Goal: Information Seeking & Learning: Compare options

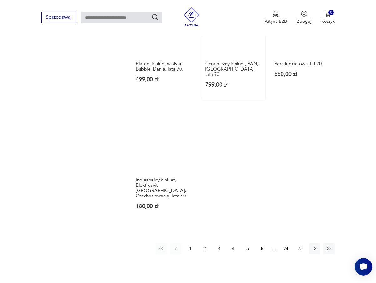
scroll to position [822, 0]
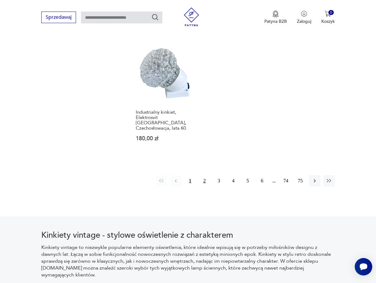
click at [203, 175] on button "2" at bounding box center [204, 180] width 11 height 11
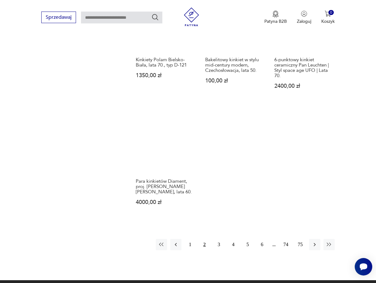
scroll to position [760, 0]
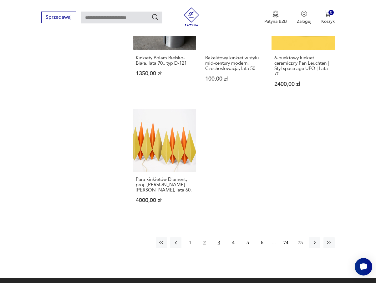
click at [220, 237] on button "3" at bounding box center [218, 242] width 11 height 11
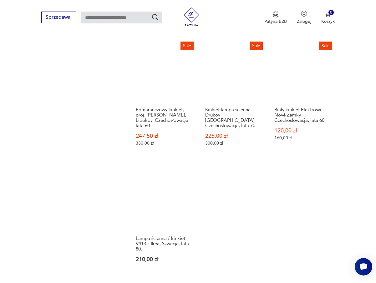
scroll to position [822, 0]
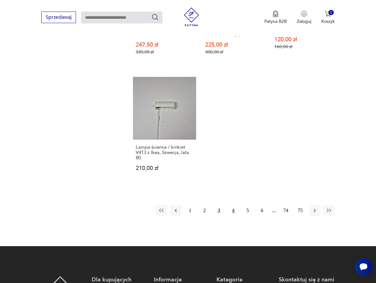
click at [234, 205] on button "4" at bounding box center [233, 210] width 11 height 11
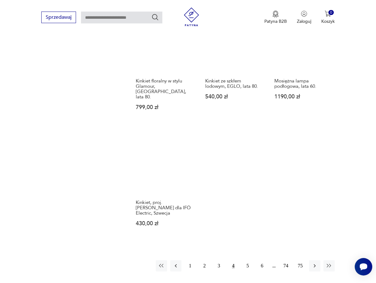
scroll to position [791, 0]
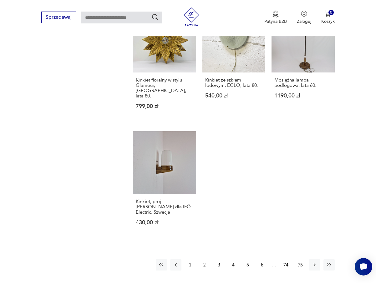
click at [246, 259] on button "5" at bounding box center [247, 264] width 11 height 11
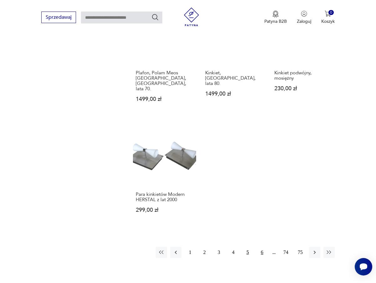
scroll to position [854, 0]
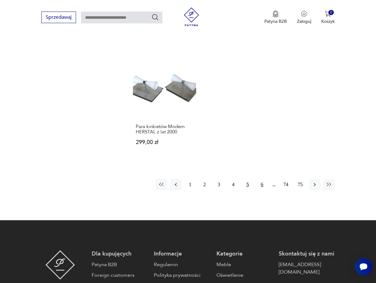
click at [260, 179] on button "6" at bounding box center [261, 184] width 11 height 11
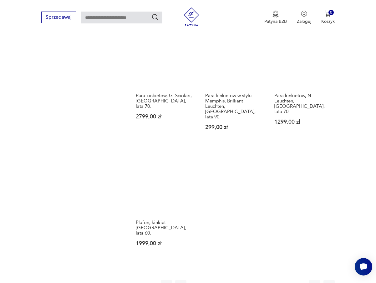
scroll to position [822, 0]
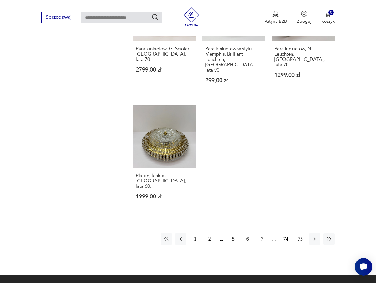
click at [261, 233] on button "7" at bounding box center [261, 238] width 11 height 11
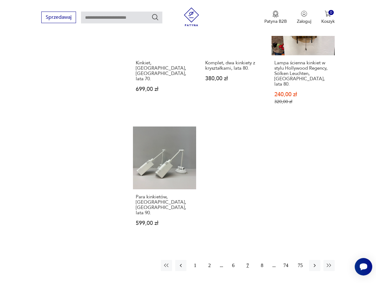
scroll to position [791, 0]
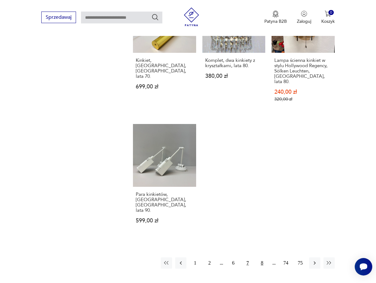
click at [262, 258] on button "8" at bounding box center [261, 263] width 11 height 11
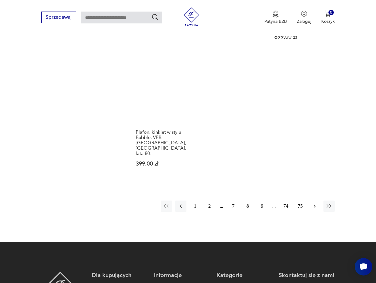
scroll to position [822, 0]
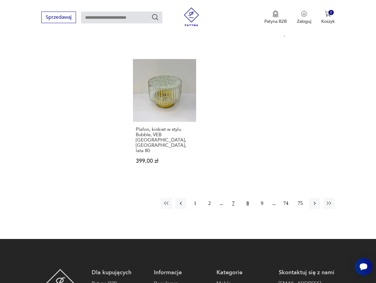
click at [232, 198] on button "7" at bounding box center [233, 203] width 11 height 11
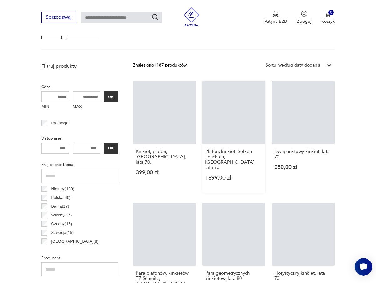
scroll to position [166, 0]
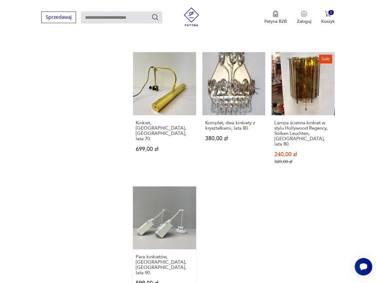
click at [175, 187] on link "Para kinkietów, Holtkötter, Niemcy, lata 90. 599,00 zł" at bounding box center [164, 243] width 63 height 112
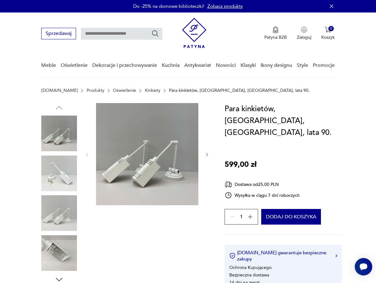
click at [62, 186] on img at bounding box center [59, 174] width 36 height 36
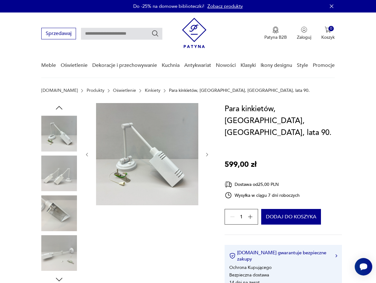
click at [166, 143] on img at bounding box center [147, 154] width 102 height 102
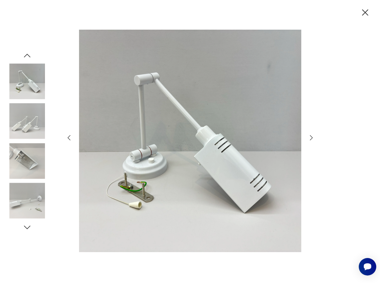
click at [230, 155] on img at bounding box center [190, 141] width 223 height 227
click at [314, 138] on icon "button" at bounding box center [312, 138] width 8 height 8
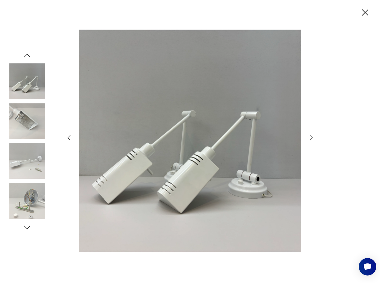
click at [314, 138] on icon "button" at bounding box center [312, 138] width 8 height 8
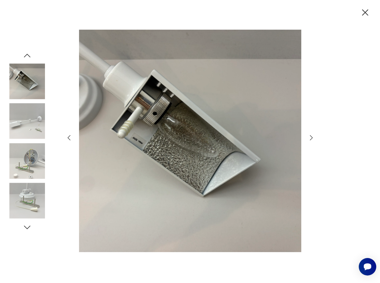
click at [313, 139] on icon "button" at bounding box center [312, 138] width 8 height 8
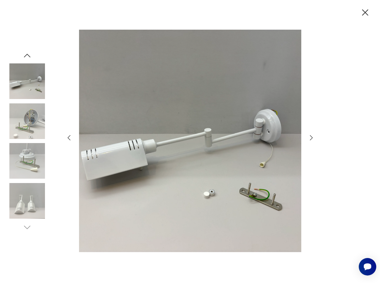
click at [313, 139] on icon "button" at bounding box center [312, 138] width 8 height 8
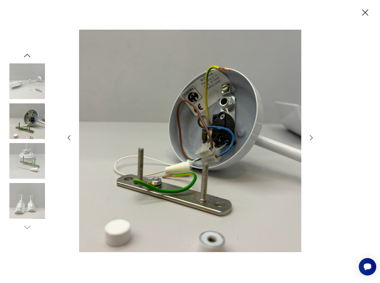
click at [313, 139] on icon "button" at bounding box center [312, 138] width 8 height 8
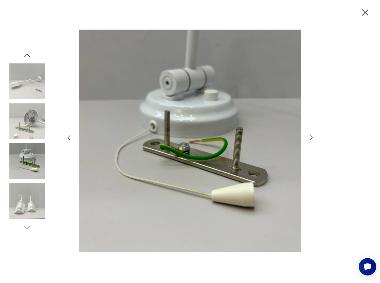
click at [313, 139] on icon "button" at bounding box center [312, 138] width 8 height 8
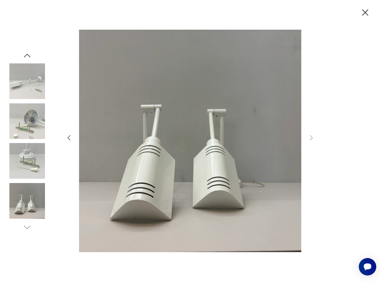
click at [325, 99] on div at bounding box center [190, 141] width 380 height 283
click at [31, 82] on img at bounding box center [27, 81] width 36 height 36
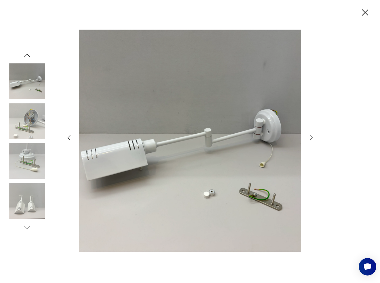
click at [24, 123] on img at bounding box center [27, 121] width 36 height 36
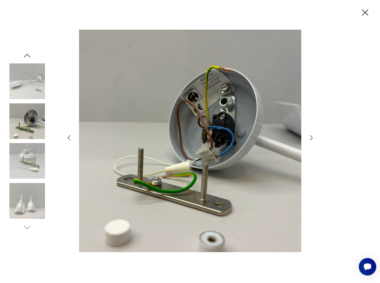
click at [28, 153] on img at bounding box center [27, 161] width 36 height 36
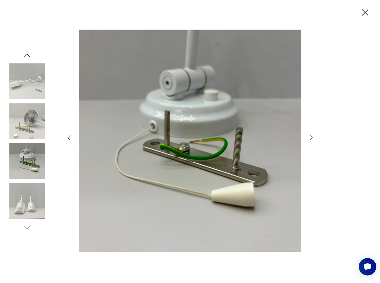
click at [40, 207] on img at bounding box center [27, 201] width 36 height 36
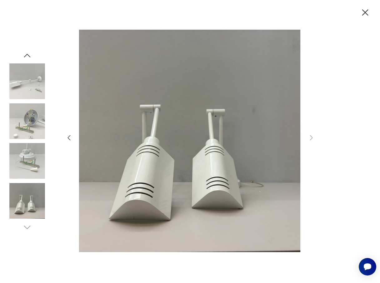
click at [220, 88] on img at bounding box center [189, 141] width 223 height 227
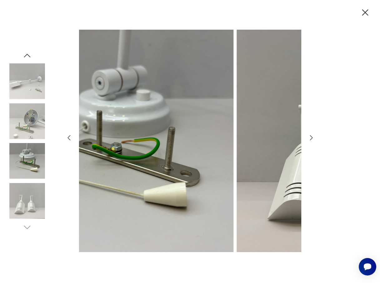
click at [92, 160] on img at bounding box center [122, 141] width 223 height 227
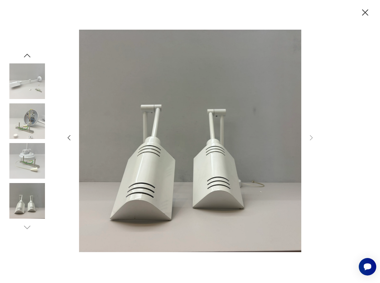
click at [145, 161] on img at bounding box center [190, 141] width 223 height 227
click at [367, 15] on icon "button" at bounding box center [365, 12] width 11 height 11
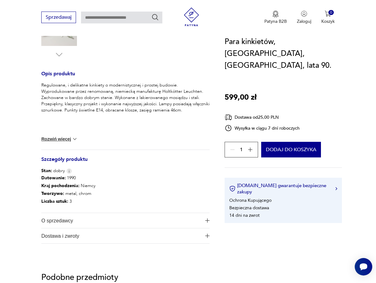
scroll to position [281, 0]
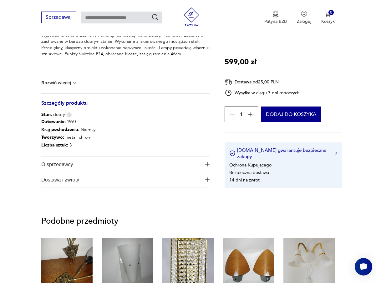
click at [101, 166] on span "O sprzedawcy" at bounding box center [121, 164] width 160 height 15
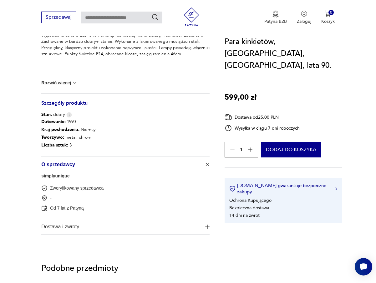
click at [101, 166] on span "O sprzedawcy" at bounding box center [121, 164] width 160 height 15
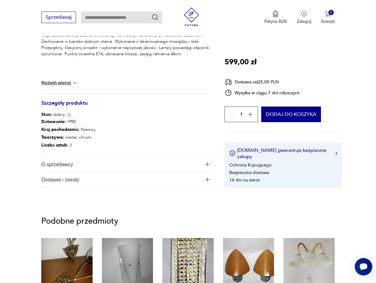
click at [109, 182] on span "Dostawa i zwroty" at bounding box center [121, 179] width 160 height 15
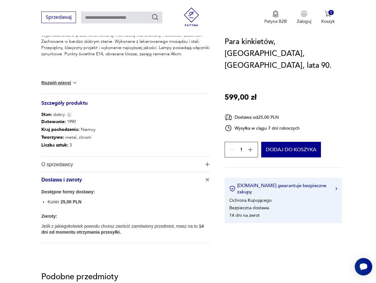
click at [109, 182] on span "Dostawa i zwroty" at bounding box center [121, 179] width 160 height 15
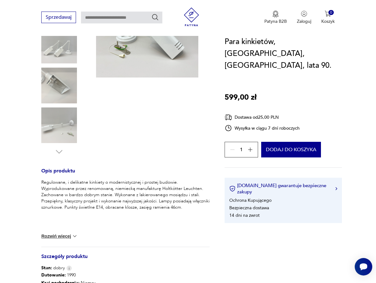
scroll to position [125, 0]
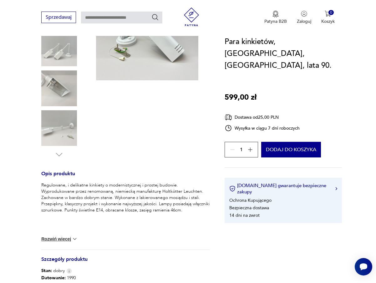
click at [63, 99] on img at bounding box center [59, 88] width 36 height 36
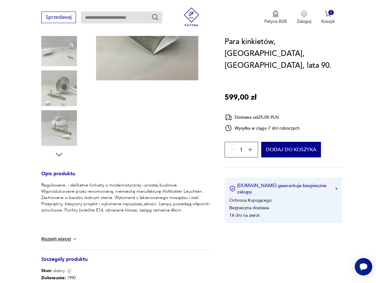
click at [157, 52] on img at bounding box center [147, 29] width 102 height 102
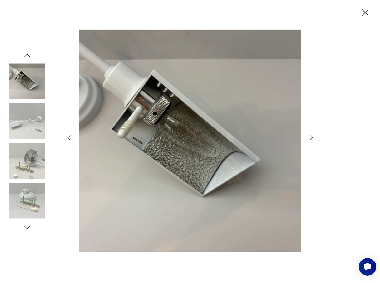
click at [157, 102] on img at bounding box center [190, 141] width 223 height 227
click at [119, 93] on img at bounding box center [190, 141] width 223 height 227
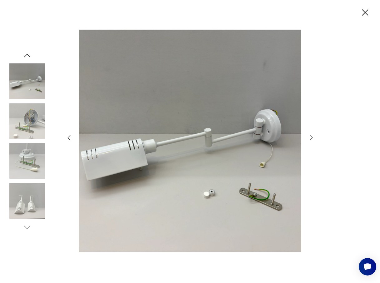
click at [191, 123] on img at bounding box center [190, 141] width 223 height 227
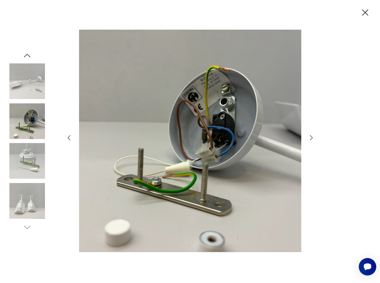
click at [202, 129] on img at bounding box center [190, 141] width 223 height 227
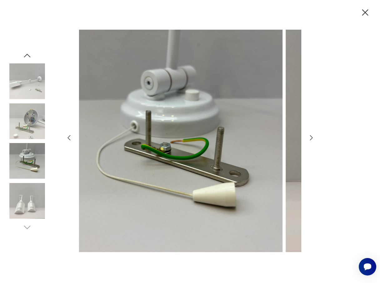
click at [212, 127] on img at bounding box center [171, 141] width 223 height 227
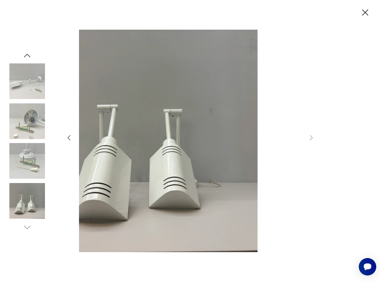
click at [65, 145] on div at bounding box center [190, 142] width 250 height 228
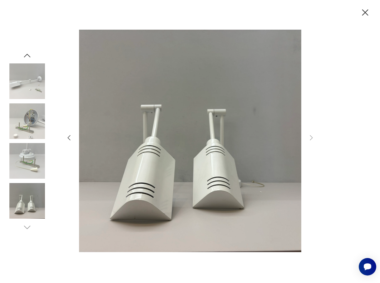
click at [364, 13] on icon "button" at bounding box center [365, 12] width 11 height 11
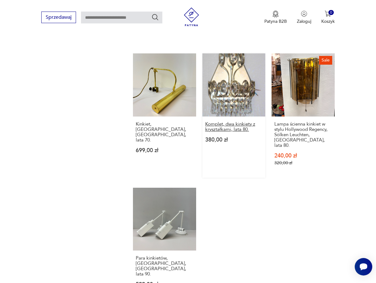
scroll to position [729, 0]
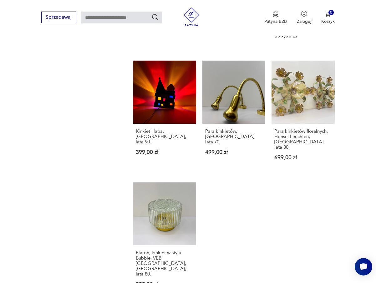
scroll to position [760, 0]
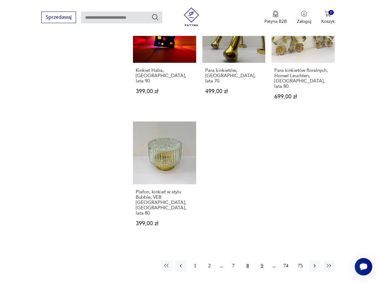
click at [261, 260] on button "9" at bounding box center [261, 265] width 11 height 11
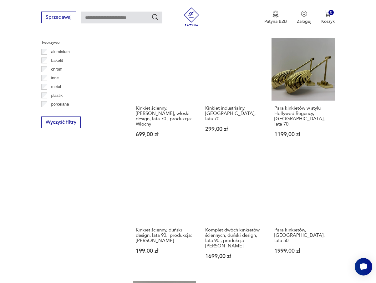
scroll to position [729, 0]
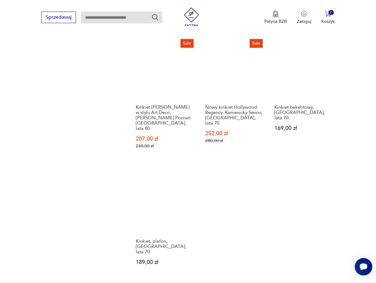
scroll to position [854, 0]
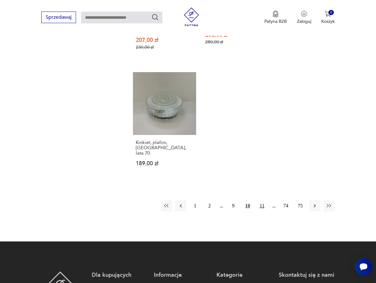
click at [262, 200] on button "11" at bounding box center [261, 205] width 11 height 11
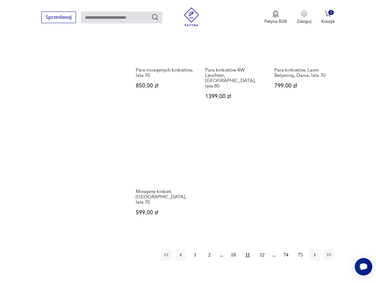
scroll to position [791, 0]
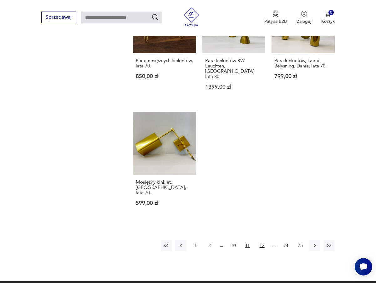
click at [263, 240] on button "12" at bounding box center [261, 245] width 11 height 11
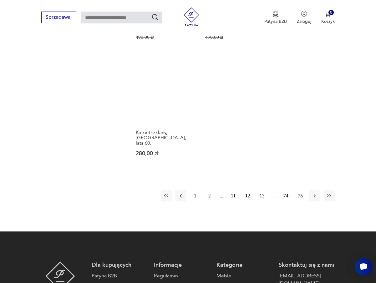
scroll to position [854, 0]
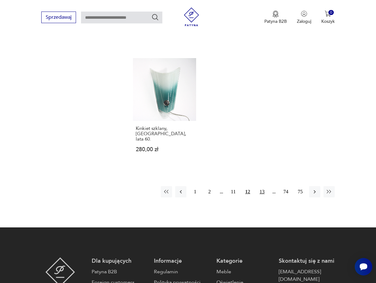
click at [262, 186] on button "13" at bounding box center [261, 191] width 11 height 11
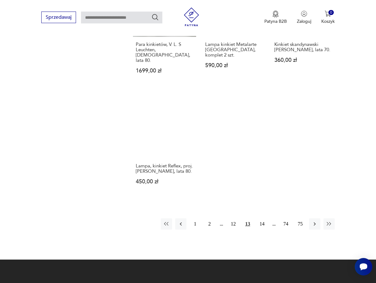
scroll to position [822, 0]
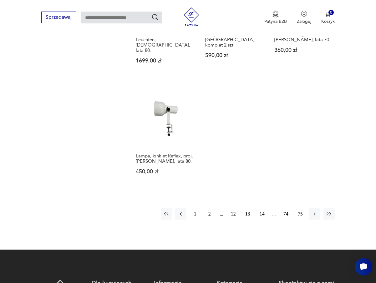
click at [262, 208] on button "14" at bounding box center [261, 213] width 11 height 11
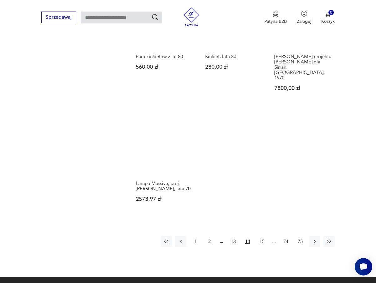
scroll to position [791, 0]
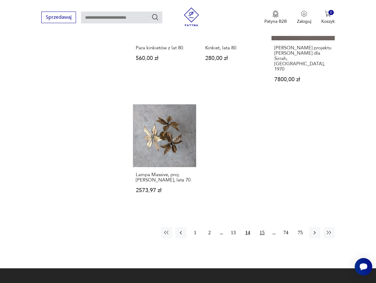
click at [262, 227] on button "15" at bounding box center [261, 232] width 11 height 11
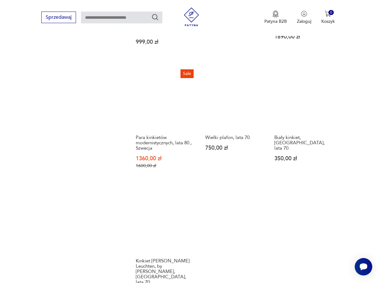
scroll to position [791, 0]
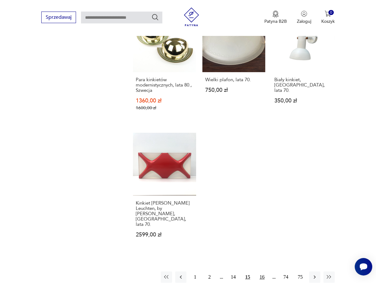
click at [262, 272] on button "16" at bounding box center [261, 277] width 11 height 11
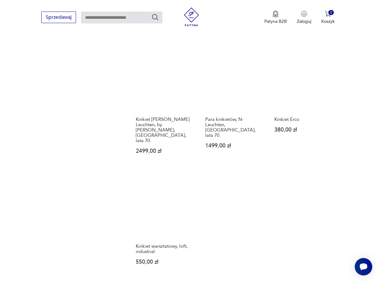
scroll to position [791, 0]
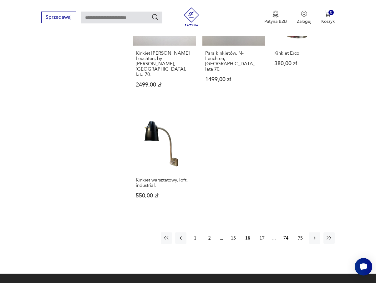
click at [261, 233] on button "17" at bounding box center [261, 238] width 11 height 11
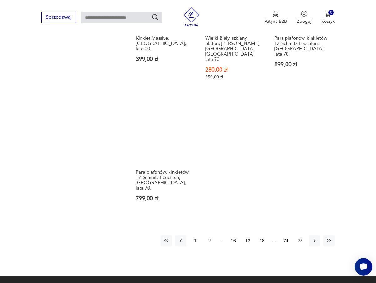
scroll to position [822, 0]
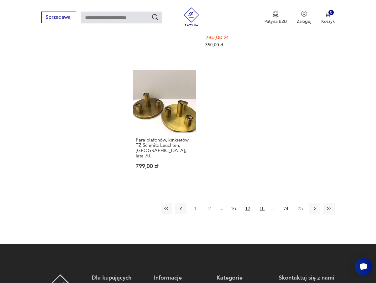
click at [260, 203] on button "18" at bounding box center [261, 208] width 11 height 11
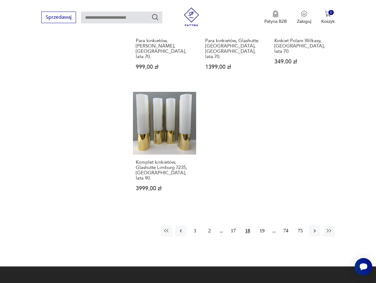
scroll to position [791, 0]
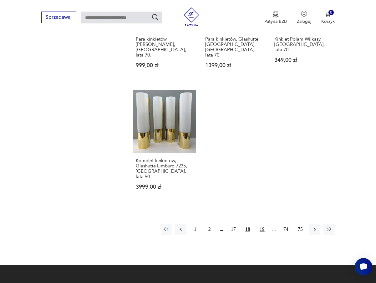
click at [261, 224] on button "19" at bounding box center [261, 229] width 11 height 11
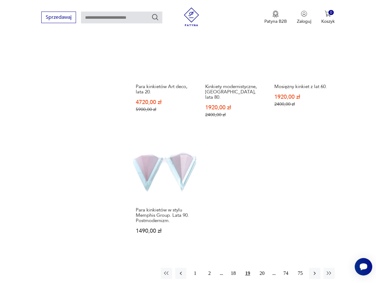
scroll to position [791, 0]
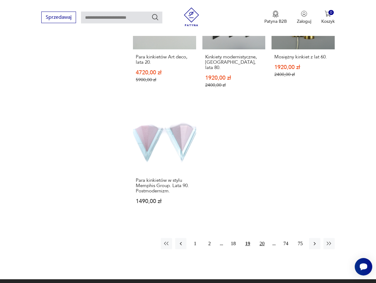
click at [262, 238] on button "20" at bounding box center [261, 243] width 11 height 11
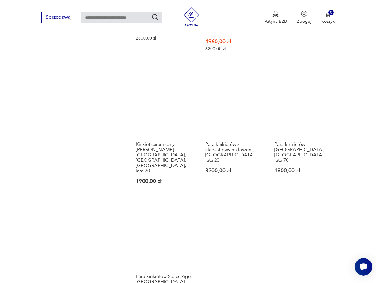
scroll to position [822, 0]
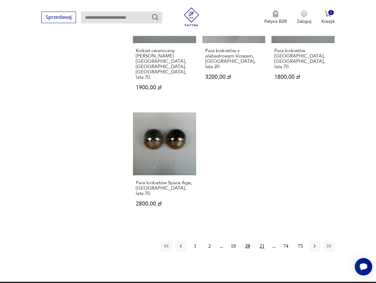
click at [261, 241] on button "21" at bounding box center [261, 246] width 11 height 11
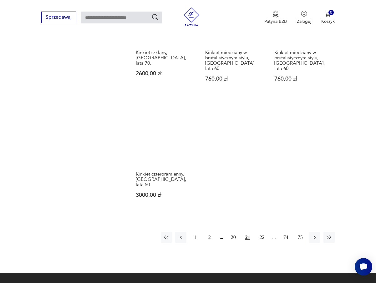
scroll to position [791, 0]
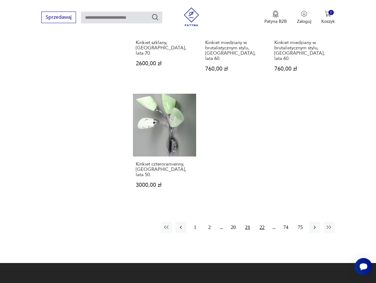
click at [263, 222] on button "22" at bounding box center [261, 227] width 11 height 11
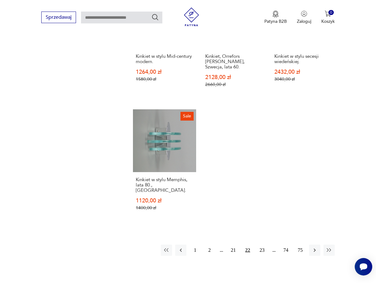
scroll to position [791, 0]
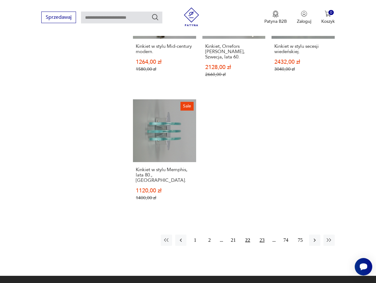
click at [262, 235] on button "23" at bounding box center [261, 240] width 11 height 11
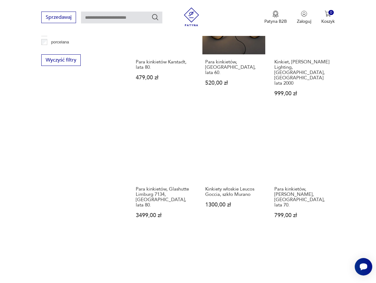
scroll to position [729, 0]
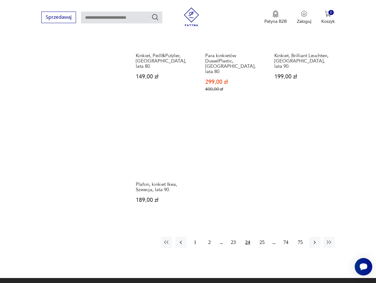
scroll to position [791, 0]
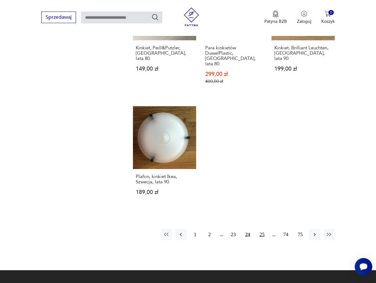
click at [262, 229] on button "25" at bounding box center [261, 234] width 11 height 11
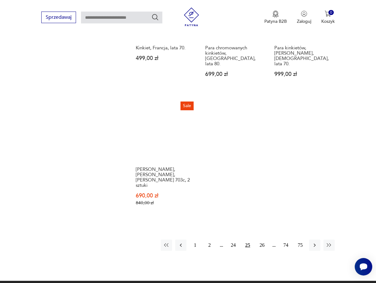
scroll to position [885, 0]
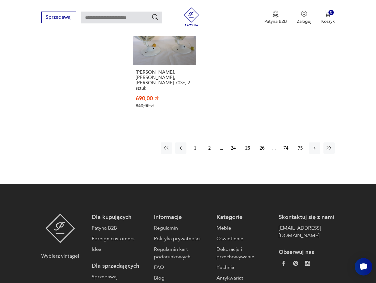
click at [263, 143] on button "26" at bounding box center [261, 148] width 11 height 11
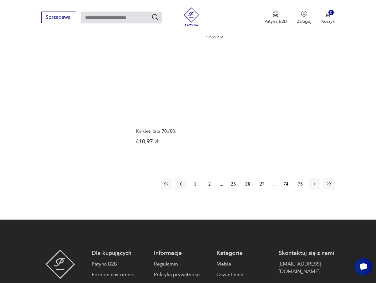
scroll to position [854, 0]
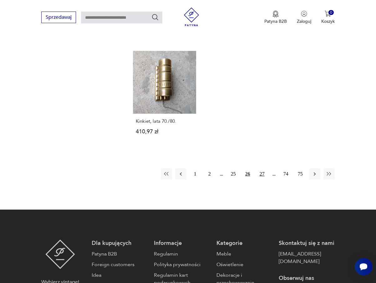
click at [262, 168] on button "27" at bounding box center [261, 173] width 11 height 11
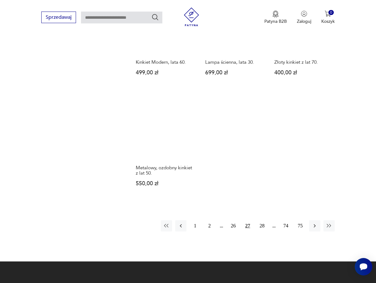
scroll to position [791, 0]
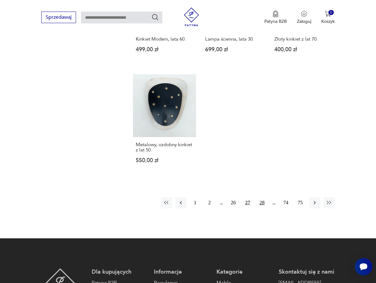
click at [263, 197] on button "28" at bounding box center [261, 202] width 11 height 11
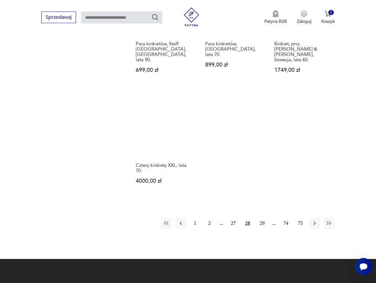
scroll to position [822, 0]
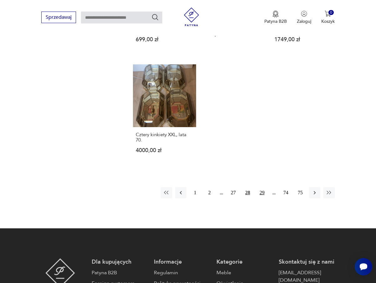
click at [262, 187] on button "29" at bounding box center [261, 192] width 11 height 11
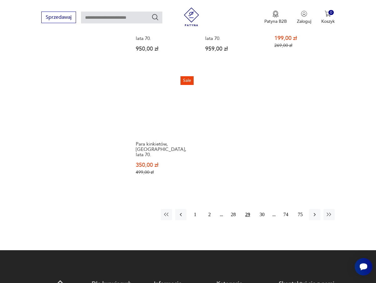
scroll to position [822, 0]
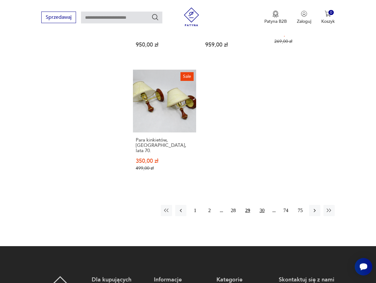
click at [260, 205] on button "30" at bounding box center [261, 210] width 11 height 11
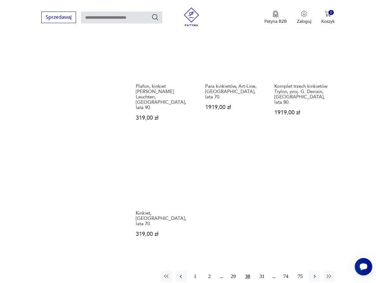
scroll to position [791, 0]
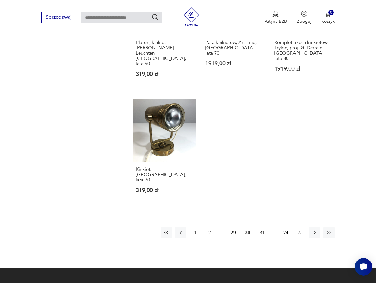
click at [264, 227] on button "31" at bounding box center [261, 232] width 11 height 11
click at [264, 227] on button "32" at bounding box center [261, 232] width 11 height 11
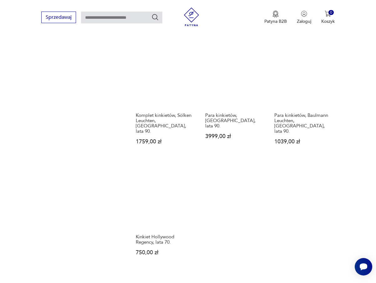
scroll to position [760, 0]
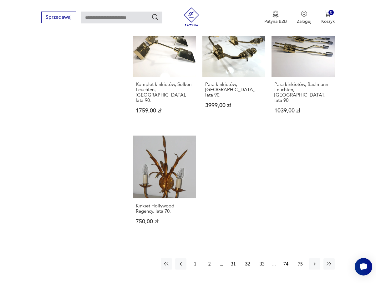
click at [261, 258] on button "33" at bounding box center [261, 263] width 11 height 11
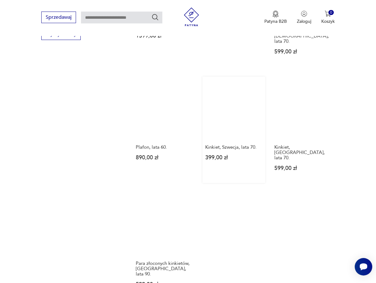
scroll to position [760, 0]
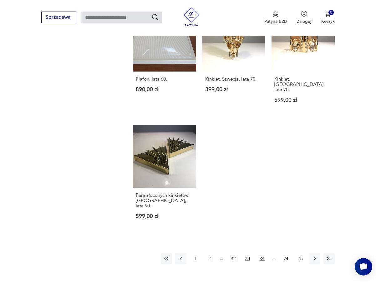
click at [263, 253] on button "34" at bounding box center [261, 258] width 11 height 11
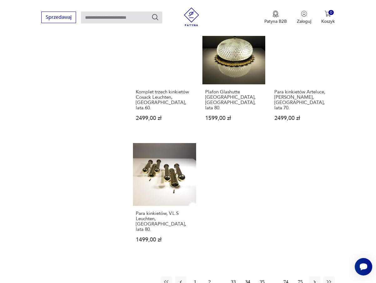
scroll to position [760, 0]
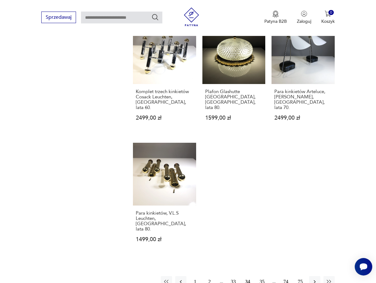
click at [261, 276] on button "35" at bounding box center [261, 281] width 11 height 11
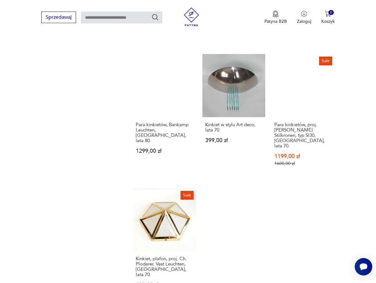
scroll to position [791, 0]
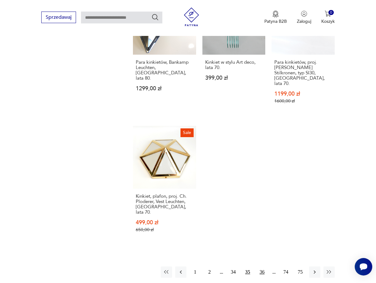
click at [260, 267] on button "36" at bounding box center [261, 272] width 11 height 11
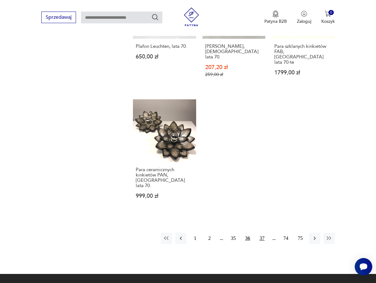
scroll to position [822, 0]
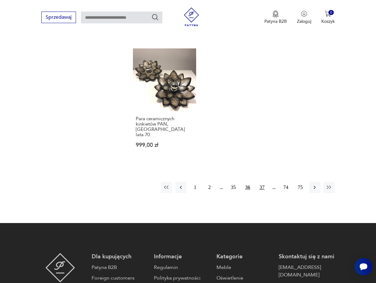
click at [262, 182] on button "37" at bounding box center [261, 187] width 11 height 11
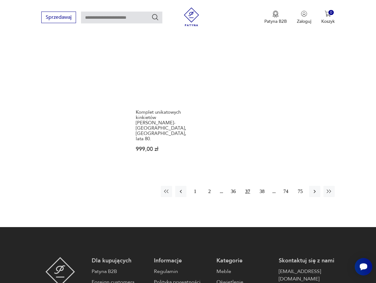
scroll to position [854, 0]
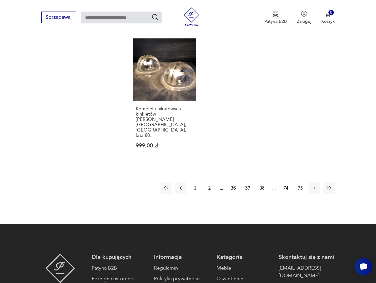
click at [258, 183] on button "38" at bounding box center [261, 188] width 11 height 11
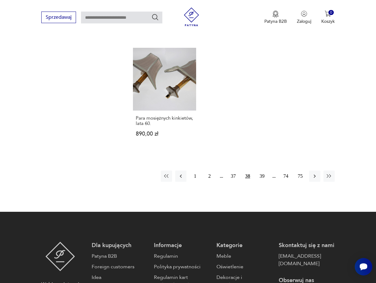
scroll to position [822, 0]
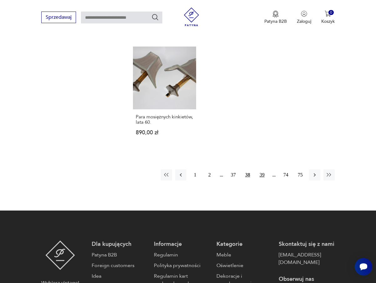
click at [258, 169] on button "39" at bounding box center [261, 174] width 11 height 11
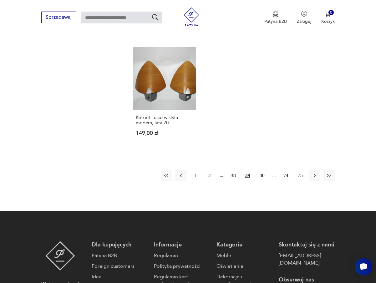
scroll to position [791, 0]
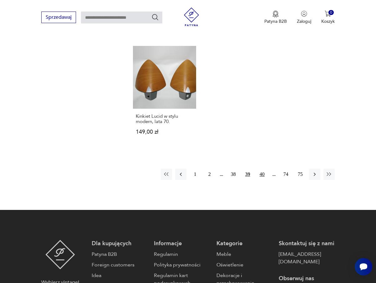
click at [264, 169] on button "40" at bounding box center [261, 174] width 11 height 11
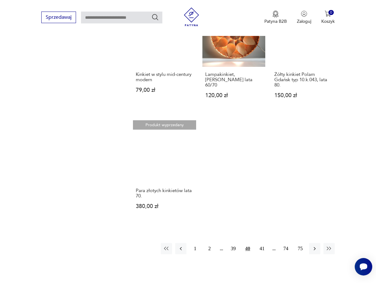
scroll to position [791, 0]
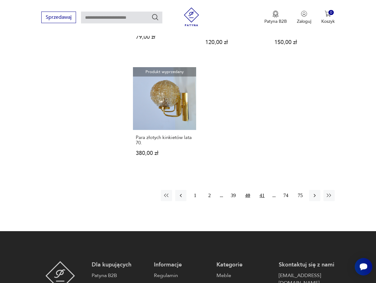
click at [262, 190] on button "41" at bounding box center [261, 195] width 11 height 11
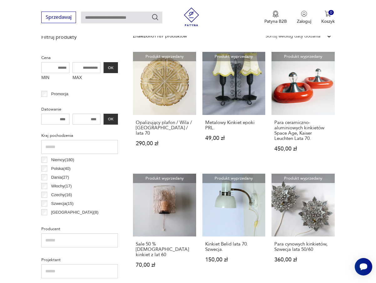
scroll to position [260, 0]
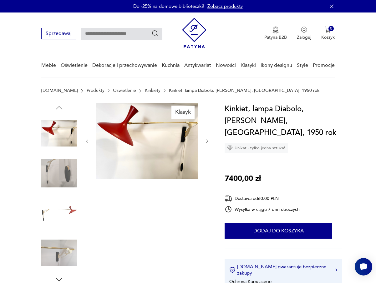
click at [64, 161] on img at bounding box center [59, 174] width 36 height 36
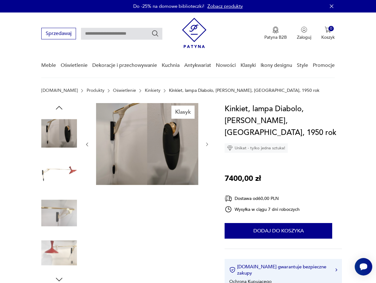
click at [140, 136] on img at bounding box center [147, 144] width 102 height 82
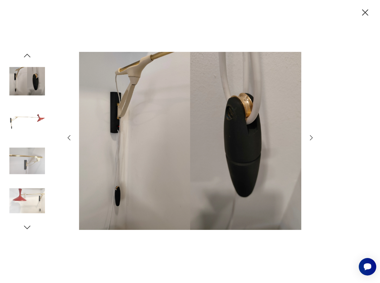
click at [310, 138] on icon "button" at bounding box center [312, 138] width 8 height 8
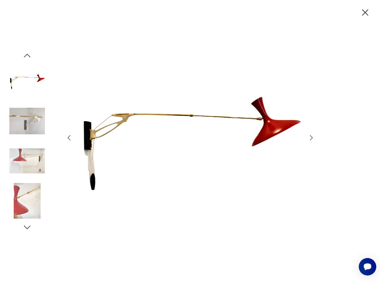
click at [310, 138] on icon "button" at bounding box center [312, 138] width 8 height 8
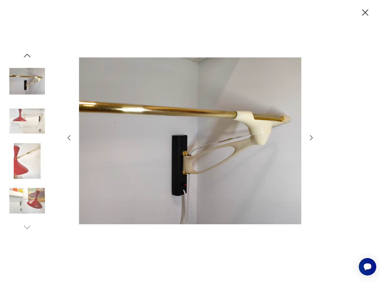
click at [310, 138] on icon "button" at bounding box center [312, 138] width 8 height 8
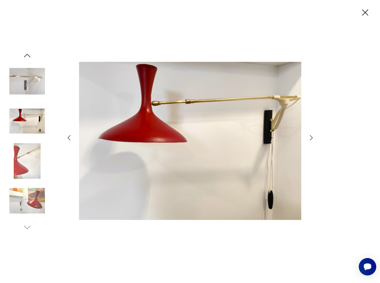
click at [310, 138] on icon "button" at bounding box center [312, 138] width 8 height 8
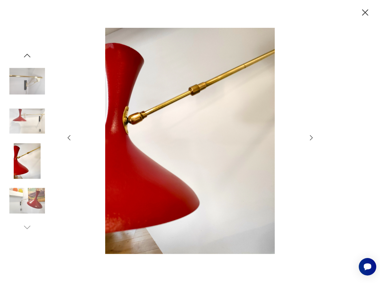
click at [310, 138] on icon "button" at bounding box center [312, 138] width 8 height 8
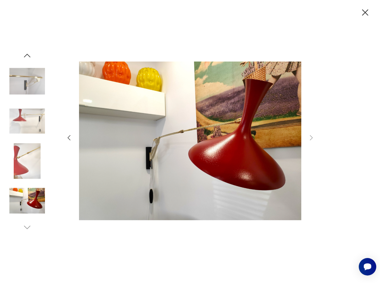
click at [366, 15] on icon "button" at bounding box center [365, 12] width 11 height 11
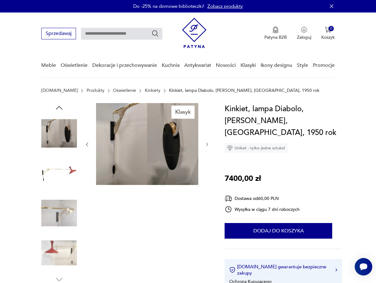
click at [62, 169] on img at bounding box center [59, 174] width 36 height 36
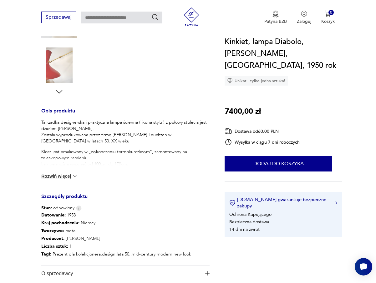
scroll to position [219, 0]
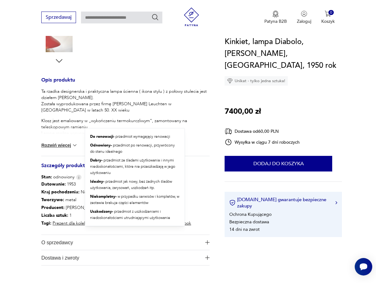
click at [80, 177] on img at bounding box center [79, 177] width 6 height 5
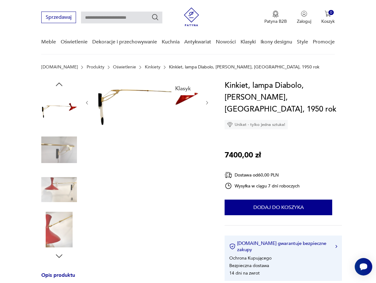
scroll to position [0, 0]
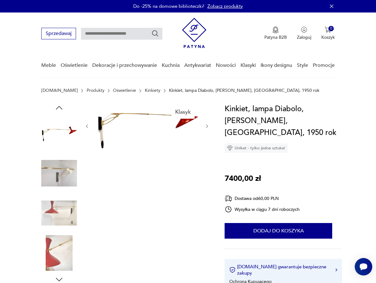
click at [126, 117] on img at bounding box center [147, 125] width 102 height 45
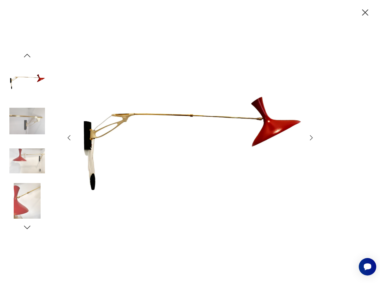
click at [237, 109] on img at bounding box center [190, 141] width 223 height 227
click at [314, 139] on icon "button" at bounding box center [312, 138] width 8 height 8
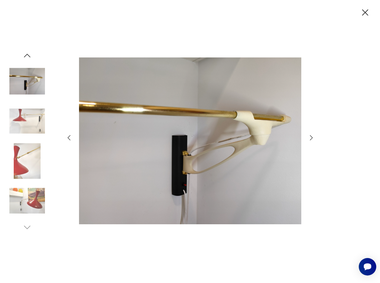
click at [314, 139] on icon "button" at bounding box center [312, 138] width 8 height 8
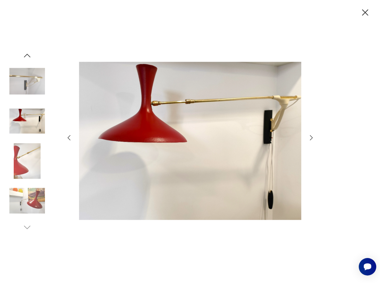
click at [314, 139] on icon "button" at bounding box center [312, 138] width 8 height 8
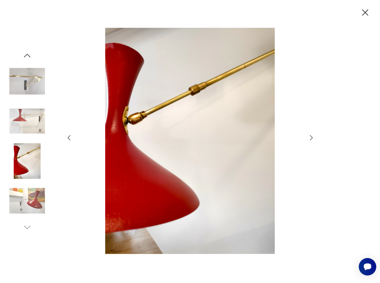
click at [314, 139] on icon "button" at bounding box center [312, 138] width 8 height 8
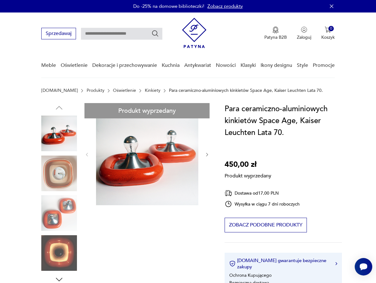
click at [60, 170] on div "Produkt wyprzedany Opis produktu Para kinkietów w stylu Space Age Lampy są wyko…" at bounding box center [125, 271] width 168 height 336
click at [63, 211] on div "Produkt wyprzedany Opis produktu Para kinkietów w stylu Space Age Lampy są wyko…" at bounding box center [125, 271] width 168 height 336
click at [65, 252] on div "Produkt wyprzedany Opis produktu Para kinkietów w stylu Space Age Lampy są wyko…" at bounding box center [125, 271] width 168 height 336
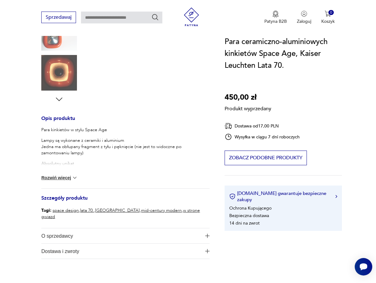
scroll to position [188, 0]
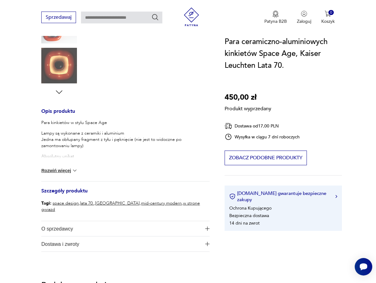
click at [67, 168] on button "Rozwiń więcej" at bounding box center [59, 171] width 36 height 6
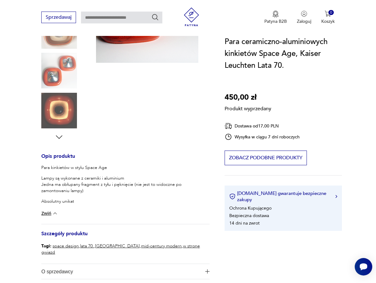
scroll to position [125, 0]
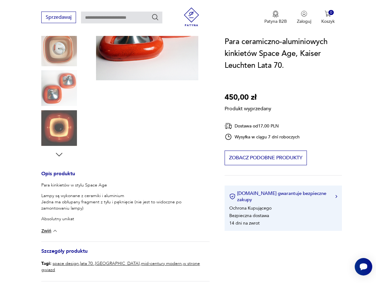
click at [73, 126] on div "Produkt wyprzedany Opis produktu Para kinkietów w stylu Space Age Lampy są wyko…" at bounding box center [125, 145] width 168 height 334
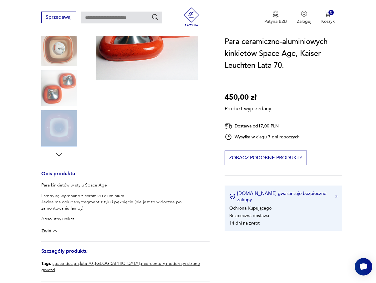
drag, startPoint x: 68, startPoint y: 128, endPoint x: 49, endPoint y: 140, distance: 22.9
click at [35, 149] on section "Produkt wyprzedany Opis produktu Para kinkietów w stylu Space Age Lampy są wyko…" at bounding box center [188, 152] width 376 height 349
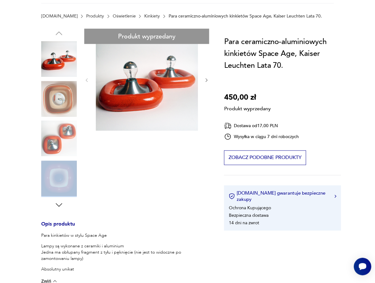
scroll to position [31, 0]
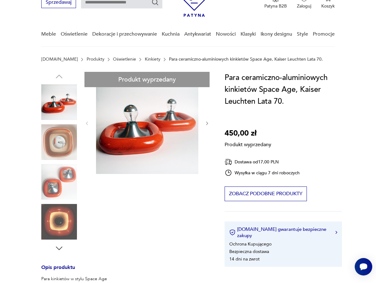
click at [129, 113] on div "Produkt wyprzedany Opis produktu Para kinkietów w stylu Space Age Lampy są wyko…" at bounding box center [125, 239] width 168 height 334
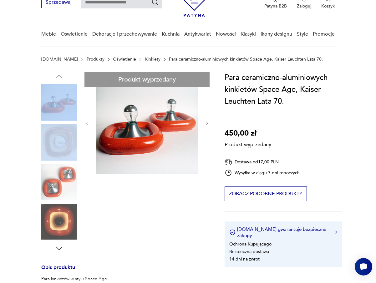
drag, startPoint x: 72, startPoint y: 148, endPoint x: 64, endPoint y: 100, distance: 48.8
click at [62, 99] on div "Produkt wyprzedany Opis produktu Para kinkietów w stylu Space Age Lampy są wyko…" at bounding box center [125, 239] width 168 height 334
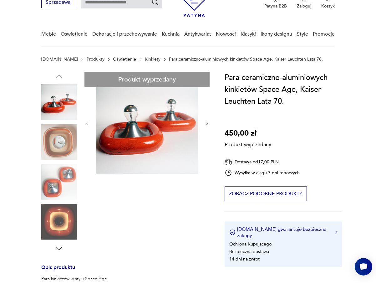
click at [87, 124] on div "Produkt wyprzedany Opis produktu Para kinkietów w stylu Space Age Lampy są wyko…" at bounding box center [125, 239] width 168 height 334
drag, startPoint x: 207, startPoint y: 124, endPoint x: 168, endPoint y: 107, distance: 42.5
click at [201, 108] on div "Produkt wyprzedany Opis produktu Para kinkietów w stylu Space Age Lampy są wyko…" at bounding box center [125, 239] width 168 height 334
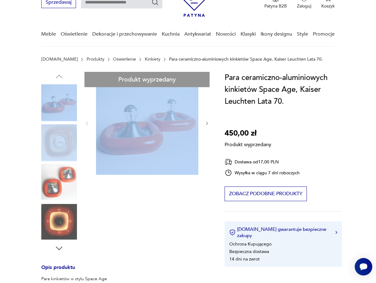
drag, startPoint x: 171, startPoint y: 132, endPoint x: 61, endPoint y: 146, distance: 110.9
click at [61, 146] on div "Produkt wyprzedany Opis produktu Para kinkietów w stylu Space Age Lampy są wyko…" at bounding box center [125, 239] width 168 height 334
click at [65, 142] on div "Produkt wyprzedany Opis produktu Para kinkietów w stylu Space Age Lampy są wyko…" at bounding box center [125, 239] width 168 height 334
click at [68, 141] on div "Produkt wyprzedany Opis produktu Para kinkietów w stylu Space Age Lampy są wyko…" at bounding box center [125, 239] width 168 height 334
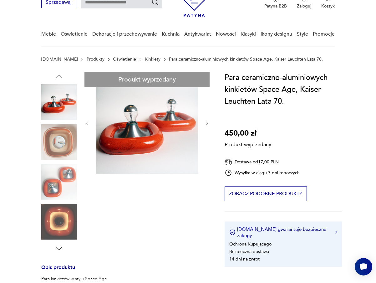
click at [128, 223] on div "Produkt wyprzedany Opis produktu Para kinkietów w stylu Space Age Lampy są wyko…" at bounding box center [125, 239] width 168 height 334
drag, startPoint x: 66, startPoint y: 176, endPoint x: 57, endPoint y: 193, distance: 19.4
click at [57, 193] on div "Produkt wyprzedany Opis produktu Para kinkietów w stylu Space Age Lampy są wyko…" at bounding box center [125, 239] width 168 height 334
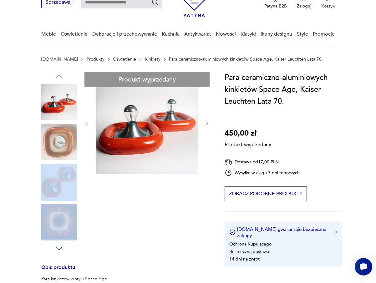
drag, startPoint x: 56, startPoint y: 213, endPoint x: 80, endPoint y: 167, distance: 51.6
click at [73, 177] on div "Produkt wyprzedany Opis produktu Para kinkietów w stylu Space Age Lampy są wyko…" at bounding box center [125, 239] width 168 height 334
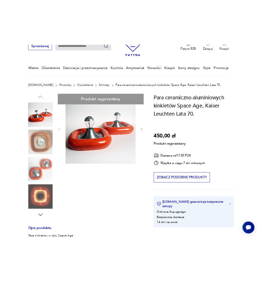
scroll to position [0, 0]
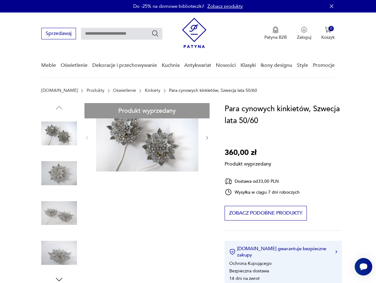
drag, startPoint x: 55, startPoint y: 174, endPoint x: 53, endPoint y: 178, distance: 4.9
click at [53, 178] on div "Produkt wyprzedany Opis produktu Para niepowtarzalnych cynowych kinkietów z prz…" at bounding box center [125, 259] width 168 height 312
drag, startPoint x: 163, startPoint y: 151, endPoint x: 156, endPoint y: 139, distance: 14.0
click at [157, 140] on div "Produkt wyprzedany Opis produktu Para niepowtarzalnych cynowych kinkietów z prz…" at bounding box center [125, 259] width 168 height 312
